Goal: Go to known website: Go to known website

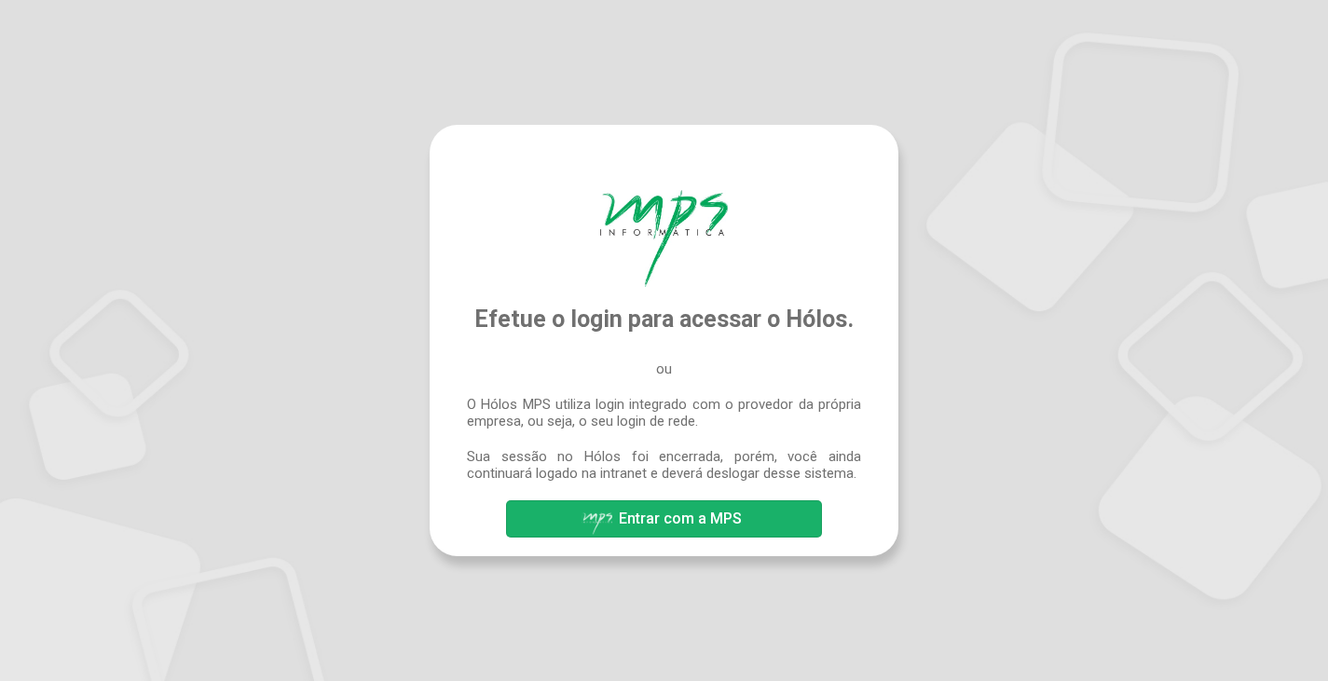
click at [666, 520] on span "Entrar com a MPS" at bounding box center [680, 519] width 123 height 18
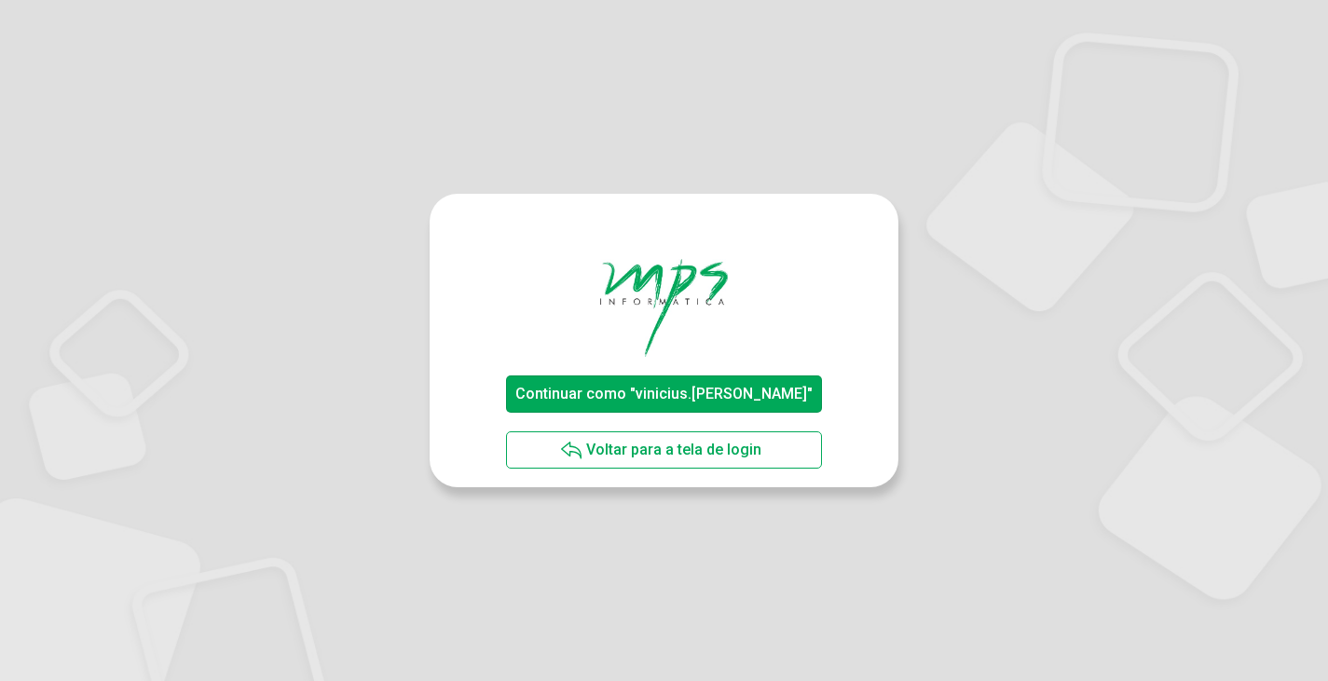
click at [661, 399] on span "Continuar como "vinicius.[PERSON_NAME]"" at bounding box center [663, 394] width 297 height 18
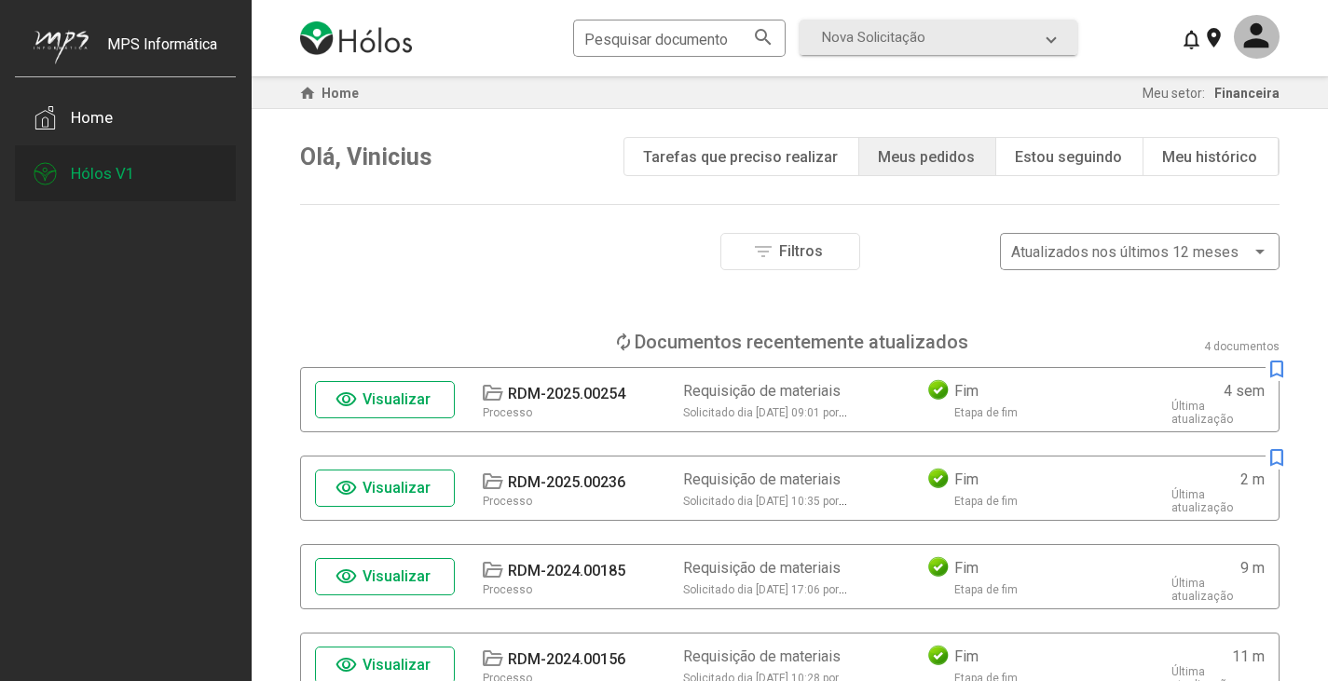
click at [69, 164] on div at bounding box center [52, 173] width 37 height 56
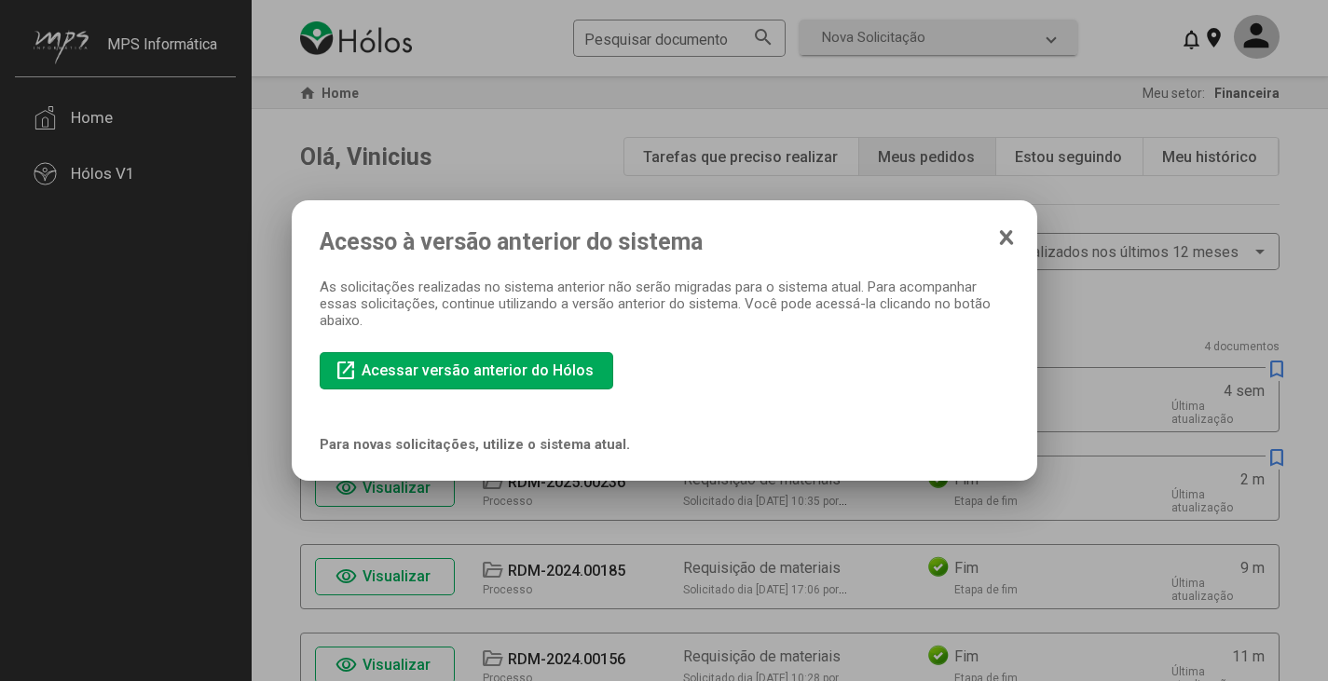
click at [1008, 244] on icon at bounding box center [1006, 237] width 15 height 19
